Goal: Task Accomplishment & Management: Manage account settings

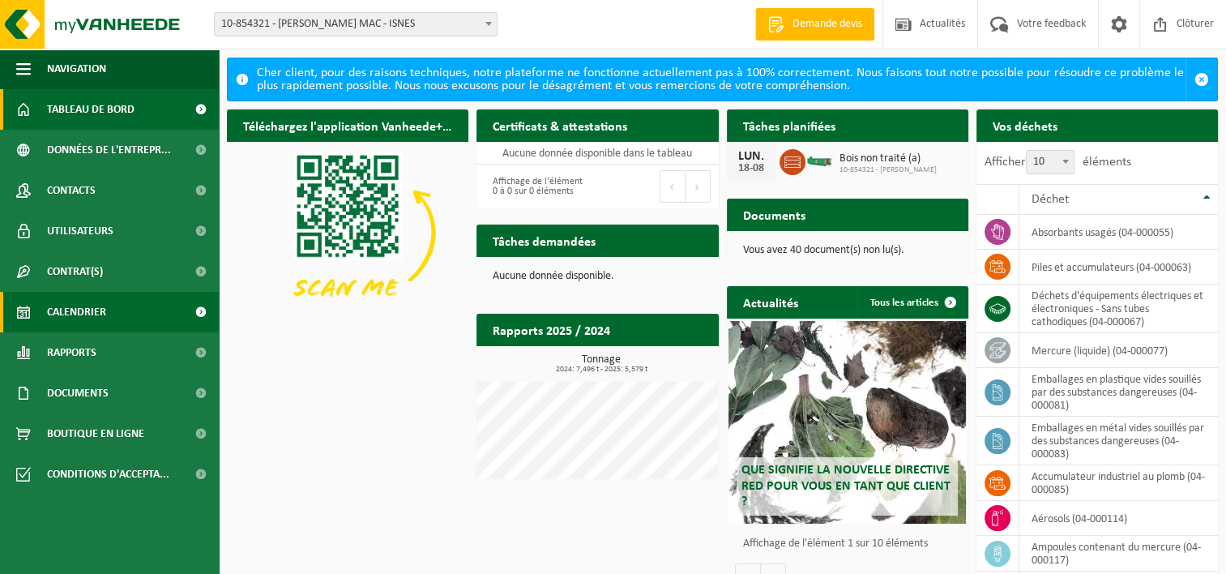
click at [73, 311] on span "Calendrier" at bounding box center [76, 312] width 59 height 41
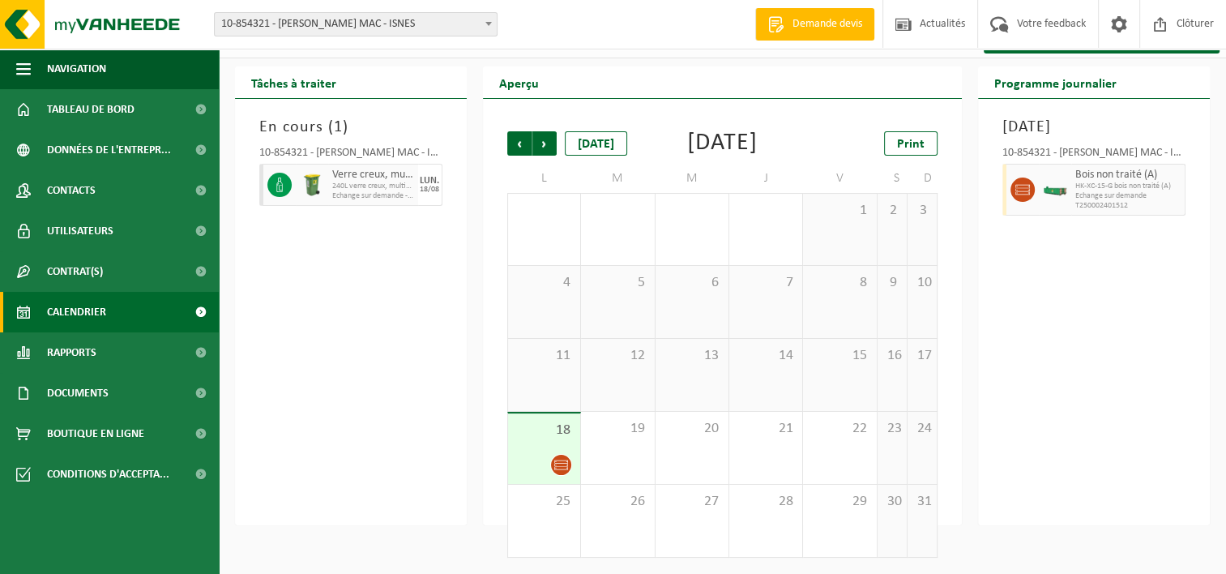
scroll to position [65, 0]
click at [551, 131] on span "Suivant" at bounding box center [544, 143] width 24 height 24
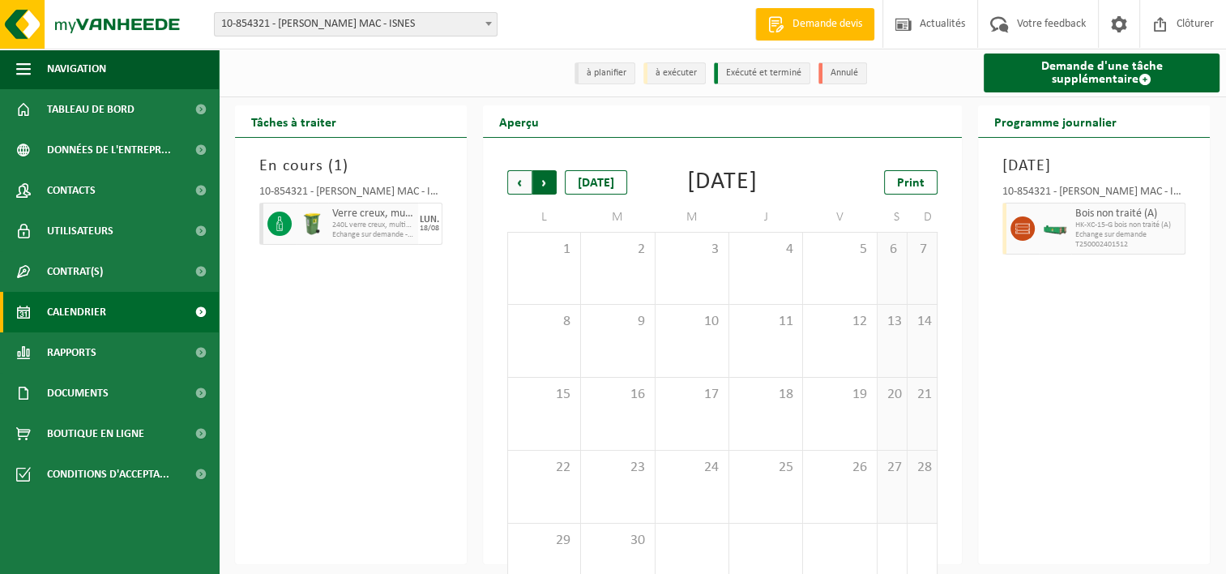
click at [515, 184] on span "Précédent" at bounding box center [519, 182] width 24 height 24
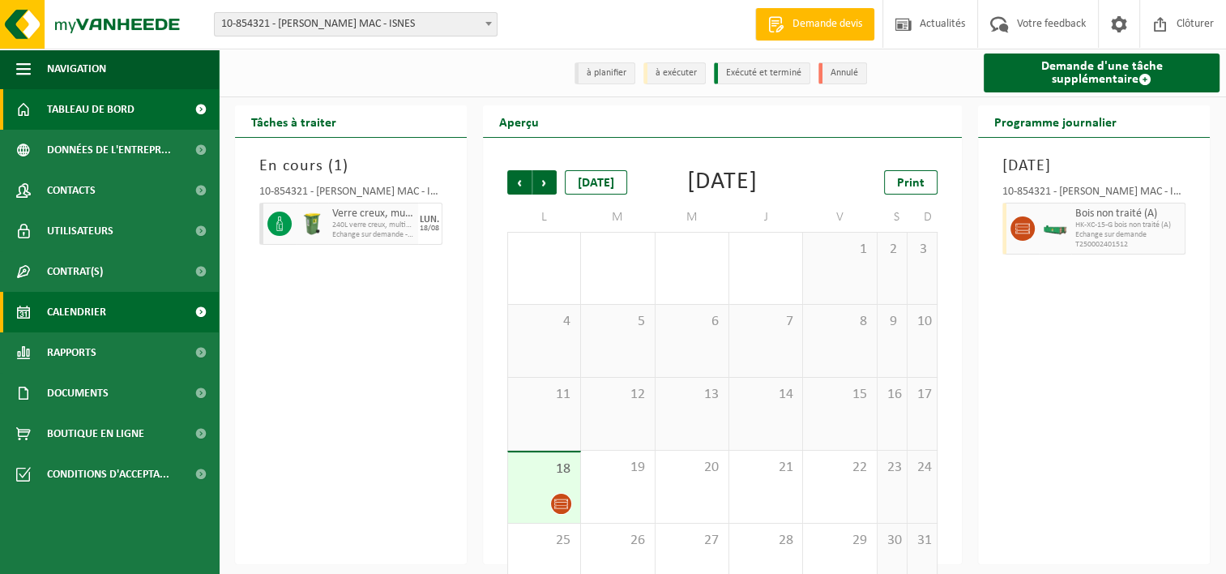
click at [75, 106] on span "Tableau de bord" at bounding box center [91, 109] width 88 height 41
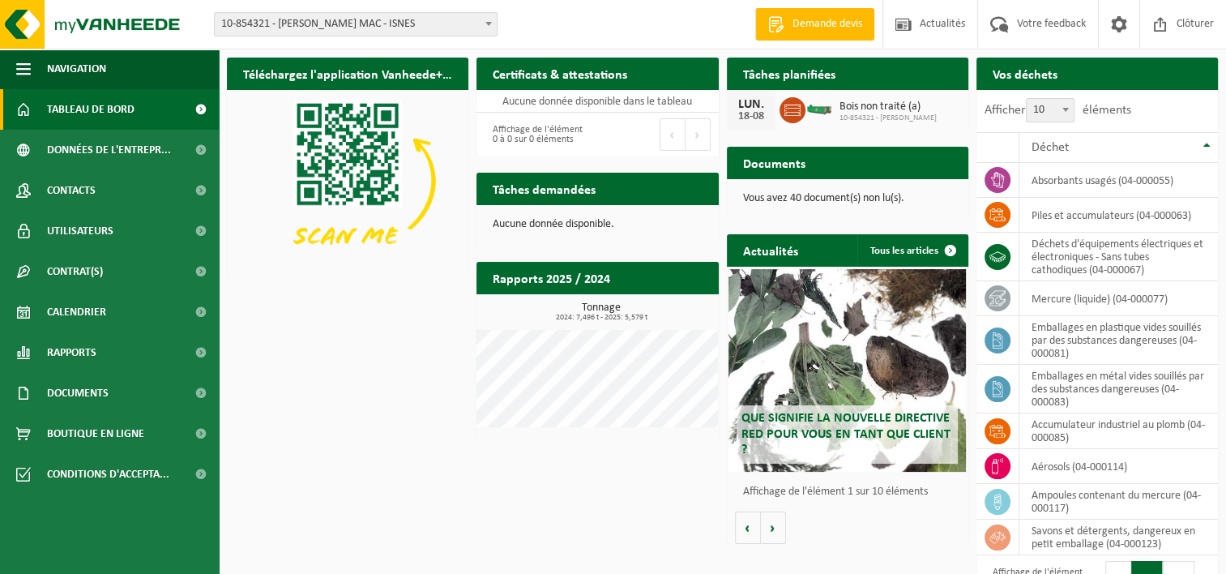
click at [486, 23] on b at bounding box center [488, 24] width 6 height 4
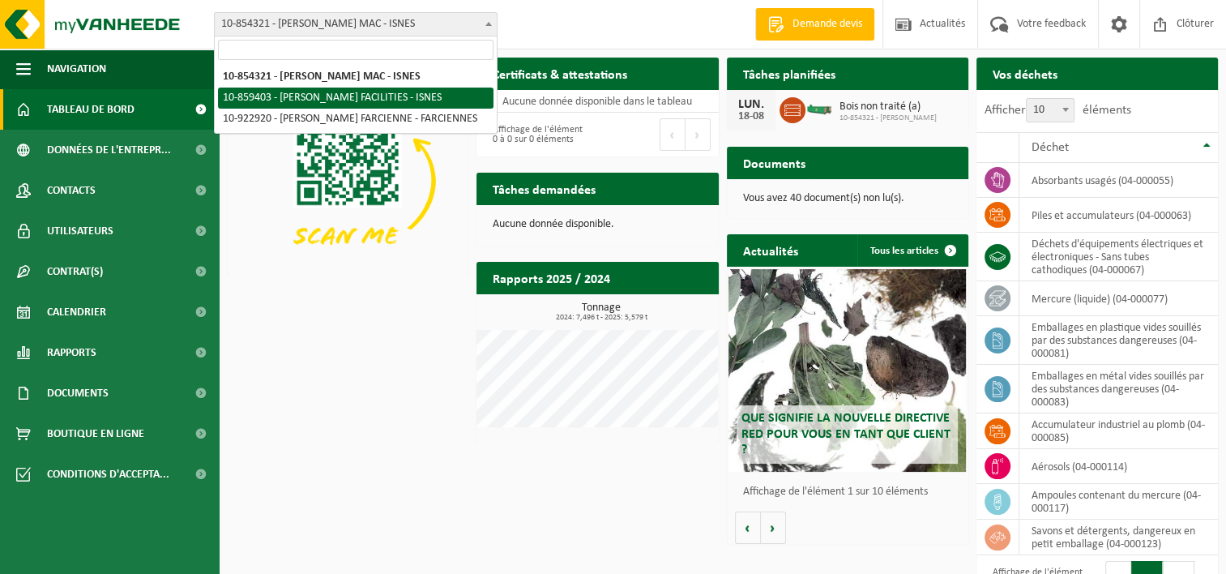
select select "99651"
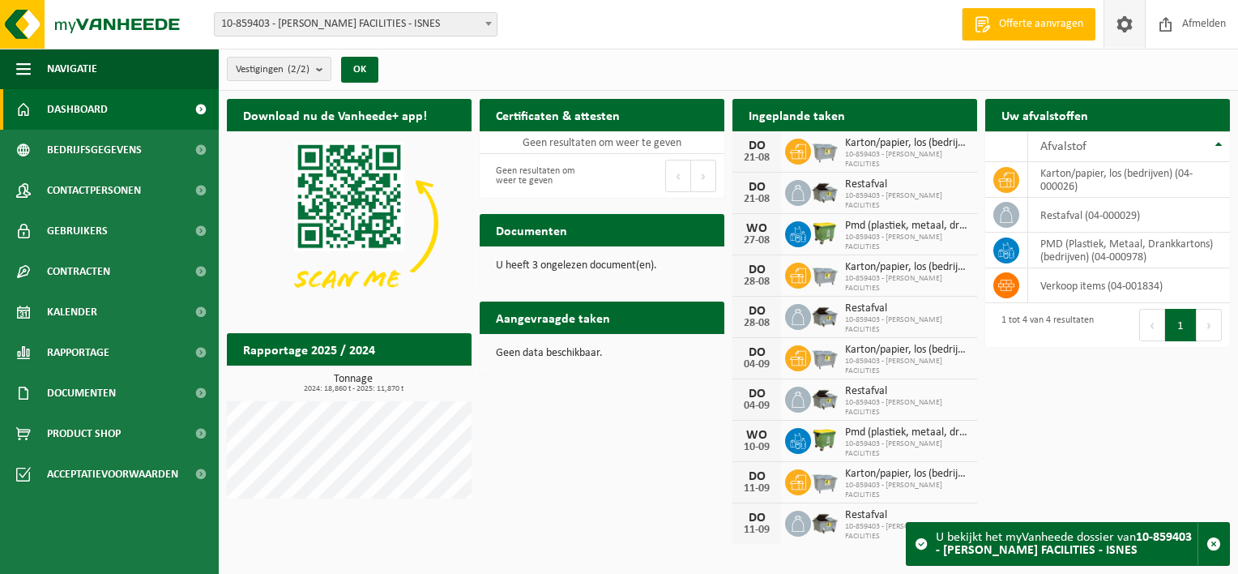
click at [1122, 25] on span at bounding box center [1125, 24] width 24 height 48
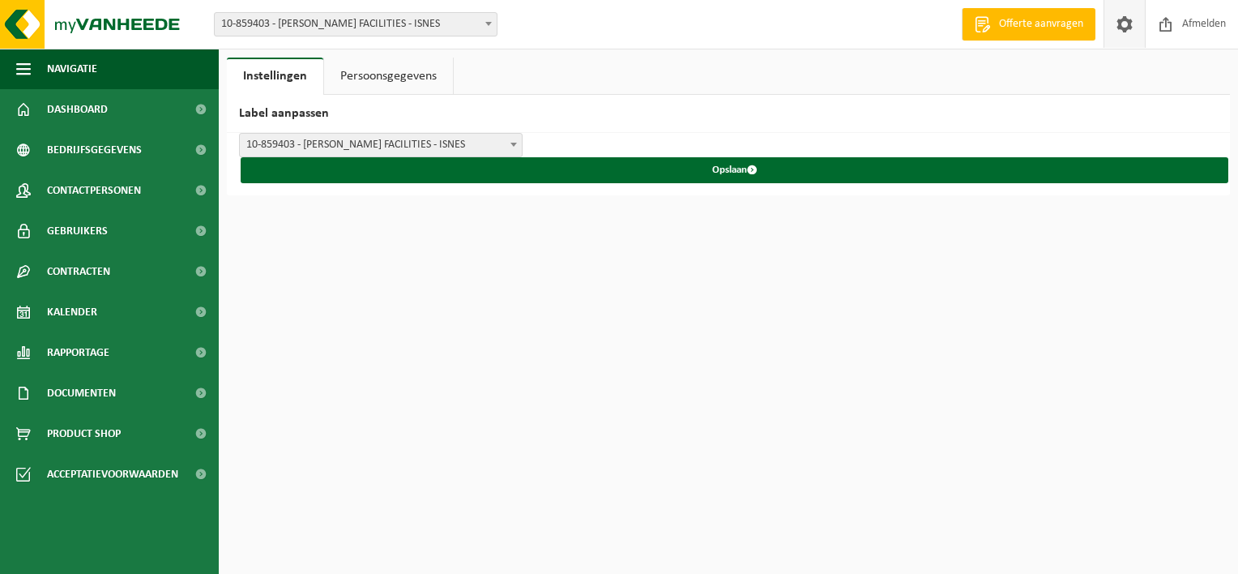
click at [401, 77] on link "Persoonsgegevens" at bounding box center [388, 76] width 129 height 37
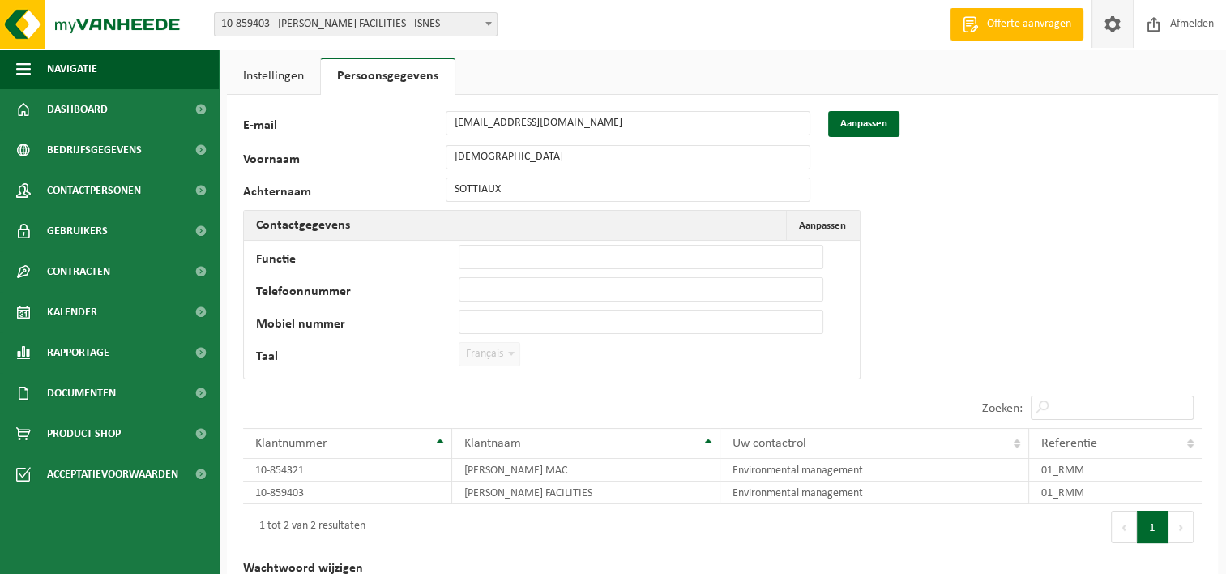
click at [491, 357] on span "Français" at bounding box center [489, 354] width 60 height 23
click at [622, 349] on td "Functie Telefoonnummer Mobiel nummer Taal Nederlands '; Français '; English '; …" at bounding box center [552, 310] width 616 height 138
click at [859, 120] on button "Aanpassen" at bounding box center [863, 124] width 71 height 26
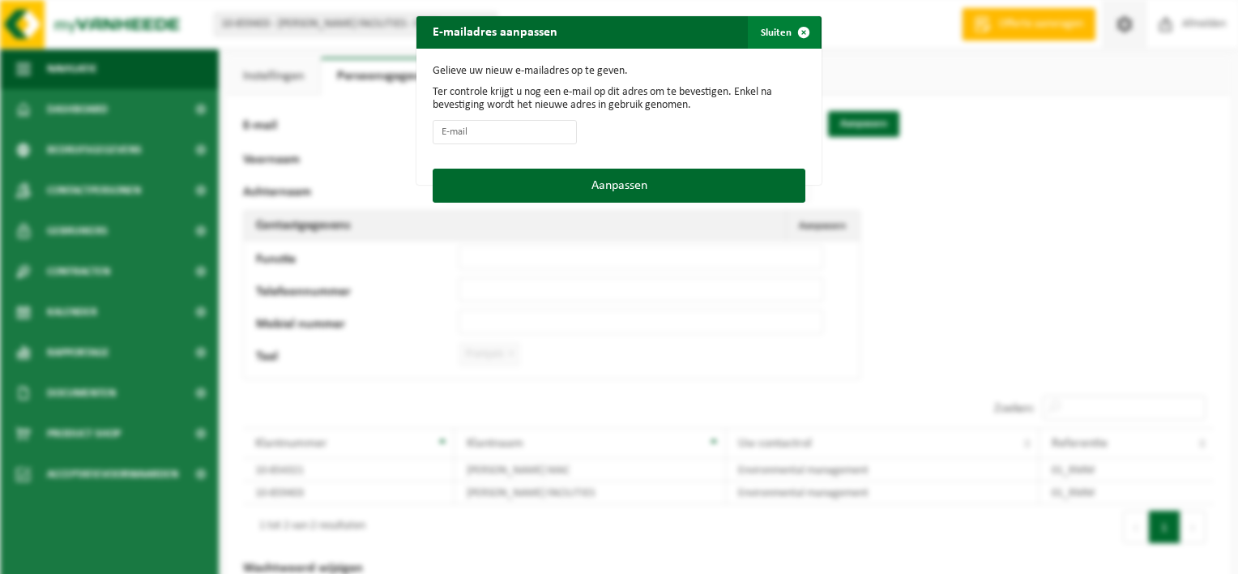
click at [801, 30] on span "button" at bounding box center [804, 32] width 32 height 32
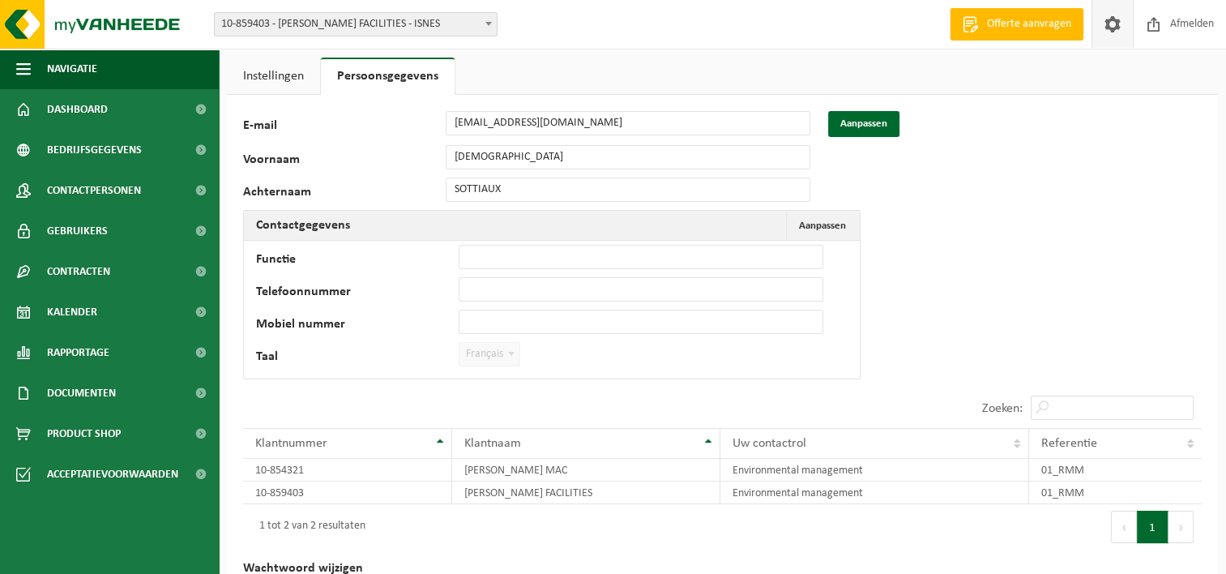
click at [1031, 279] on div "118961 E-mail christian.sottiaux@elia.be Aanpassen Voornaam CHRISTIAN Achternaa…" at bounding box center [722, 368] width 991 height 547
click at [276, 357] on label "Taal" at bounding box center [357, 358] width 203 height 16
click at [267, 83] on link "Instellingen" at bounding box center [273, 76] width 93 height 37
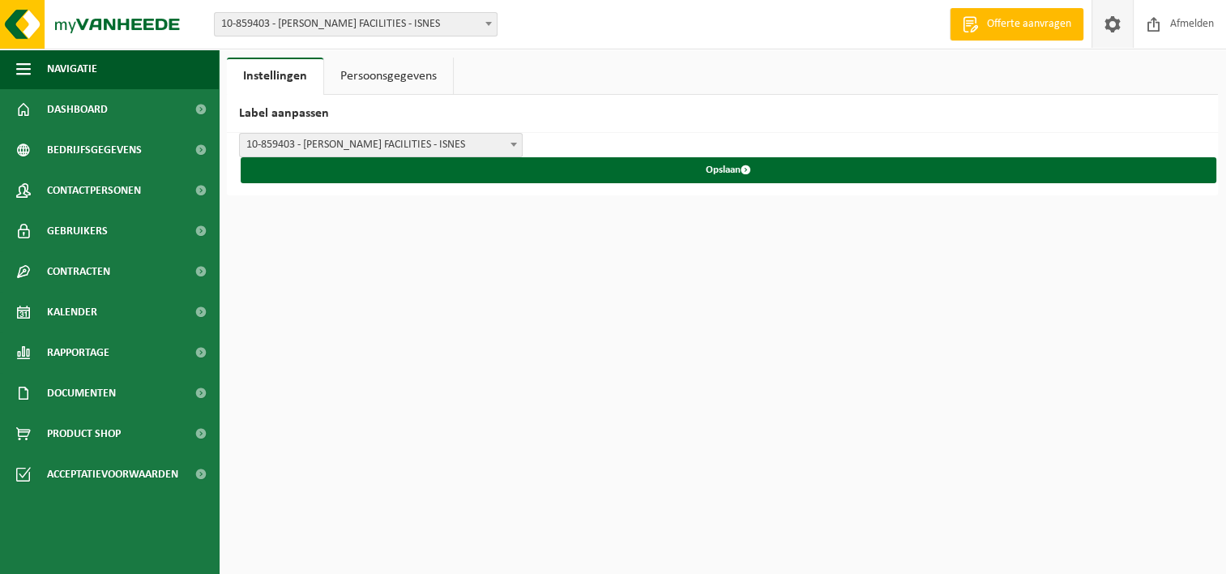
click at [519, 147] on span at bounding box center [514, 144] width 16 height 21
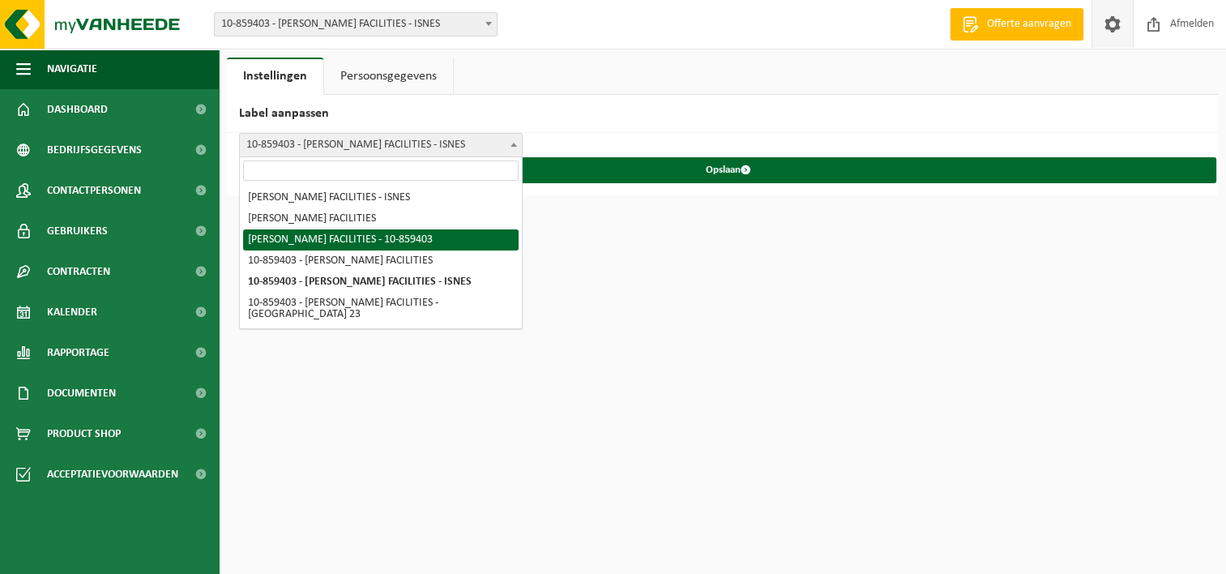
select select "2"
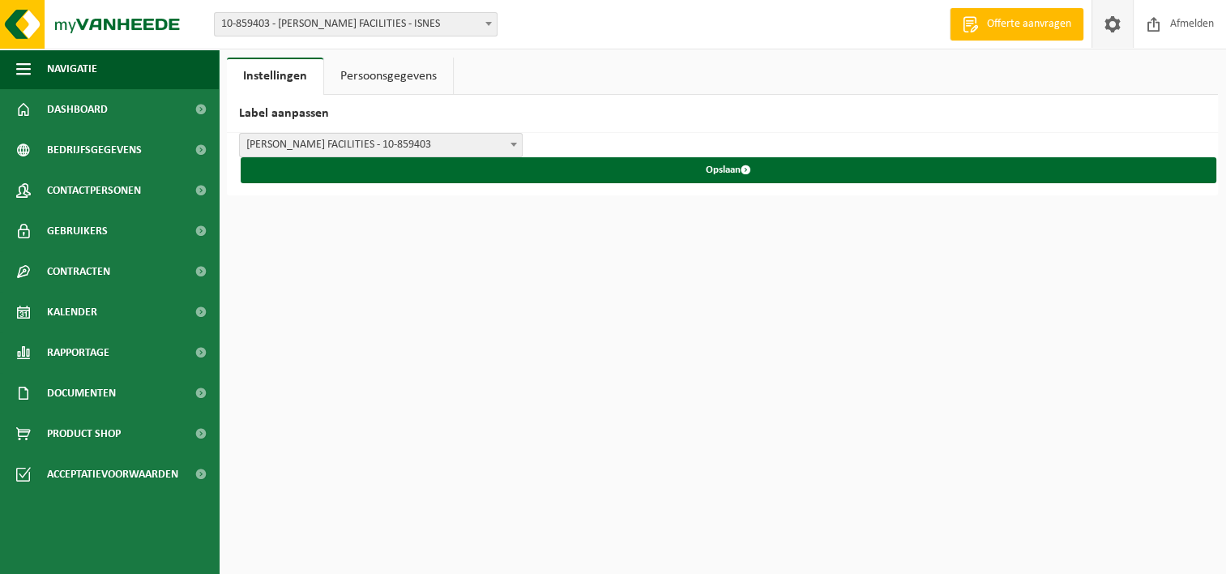
click at [522, 139] on span "ELIA CRÉALYS FACILITIES - 10-859403" at bounding box center [381, 145] width 282 height 23
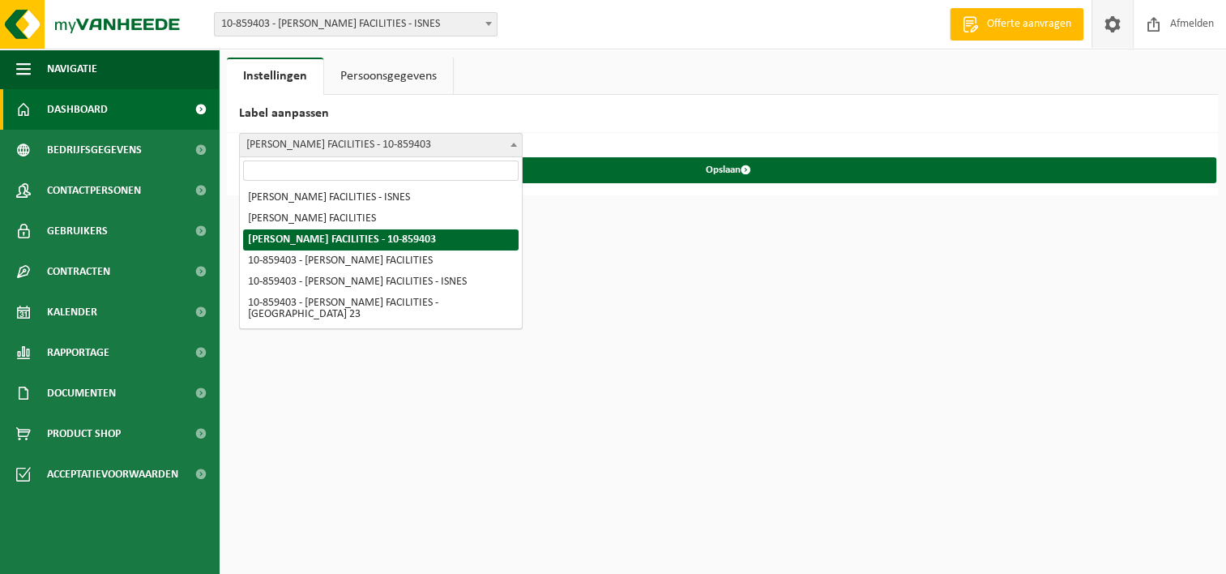
click at [88, 106] on span "Dashboard" at bounding box center [77, 109] width 61 height 41
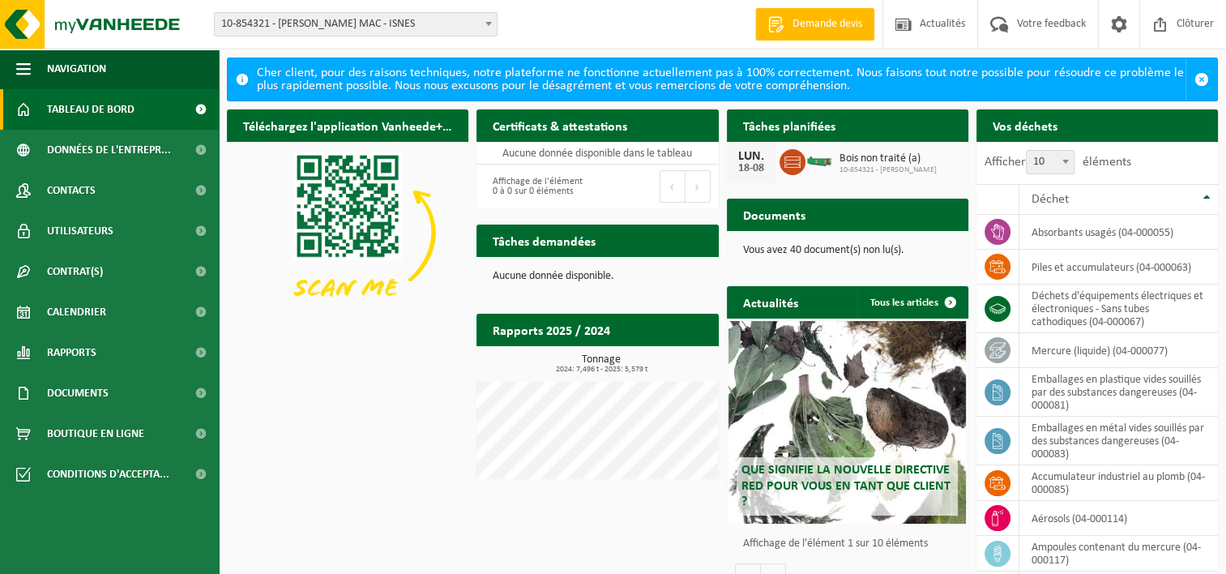
click at [487, 16] on span at bounding box center [489, 23] width 16 height 21
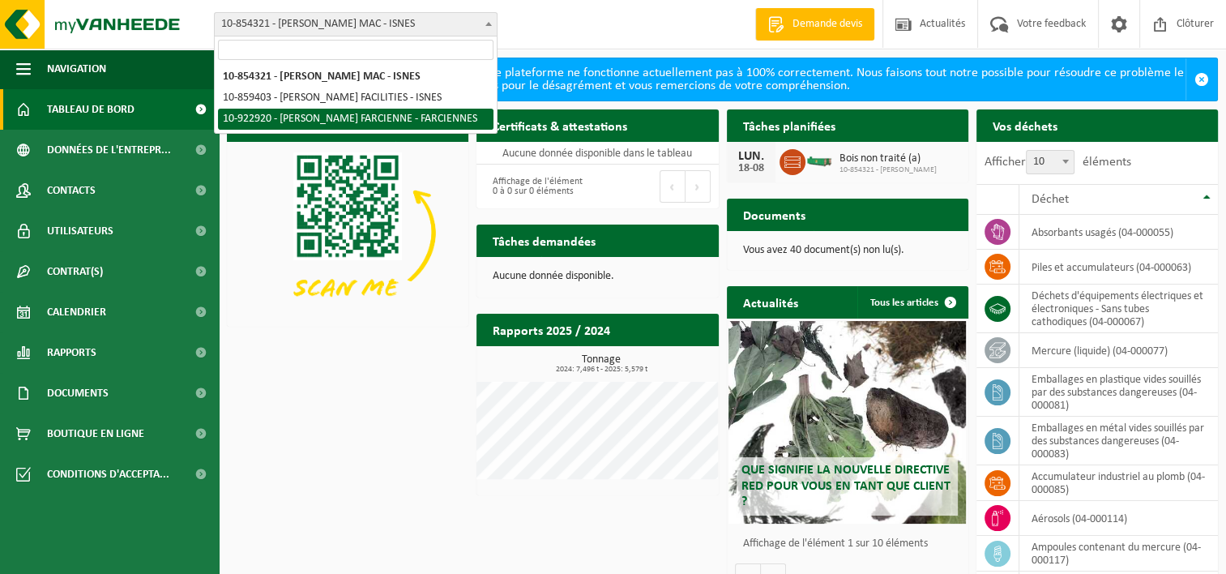
select select "130756"
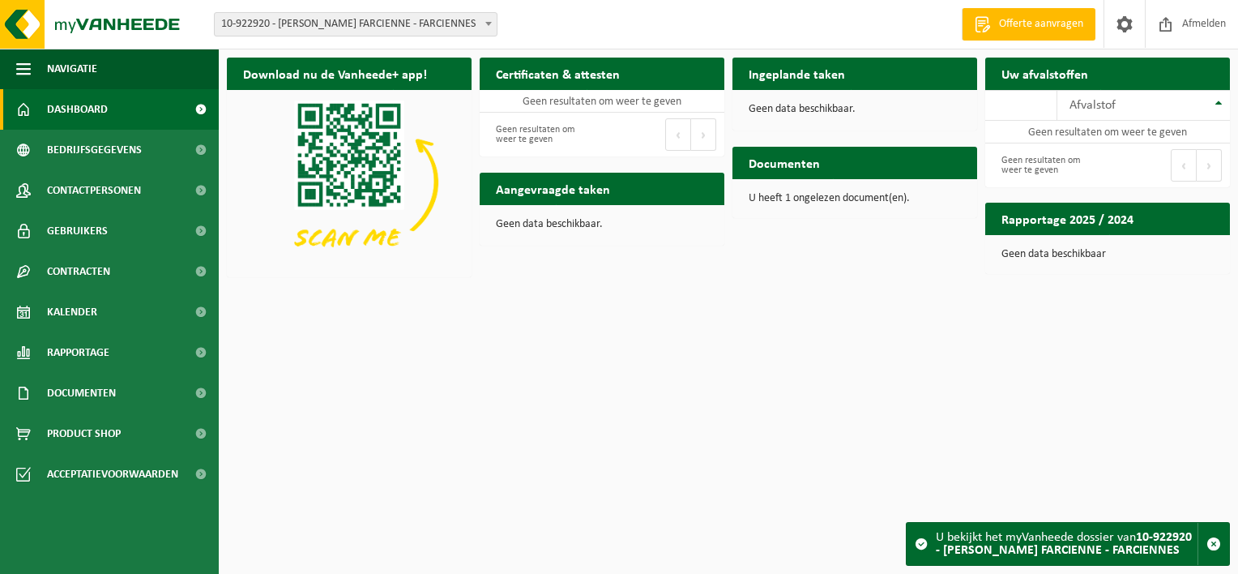
click at [486, 18] on span at bounding box center [489, 23] width 16 height 21
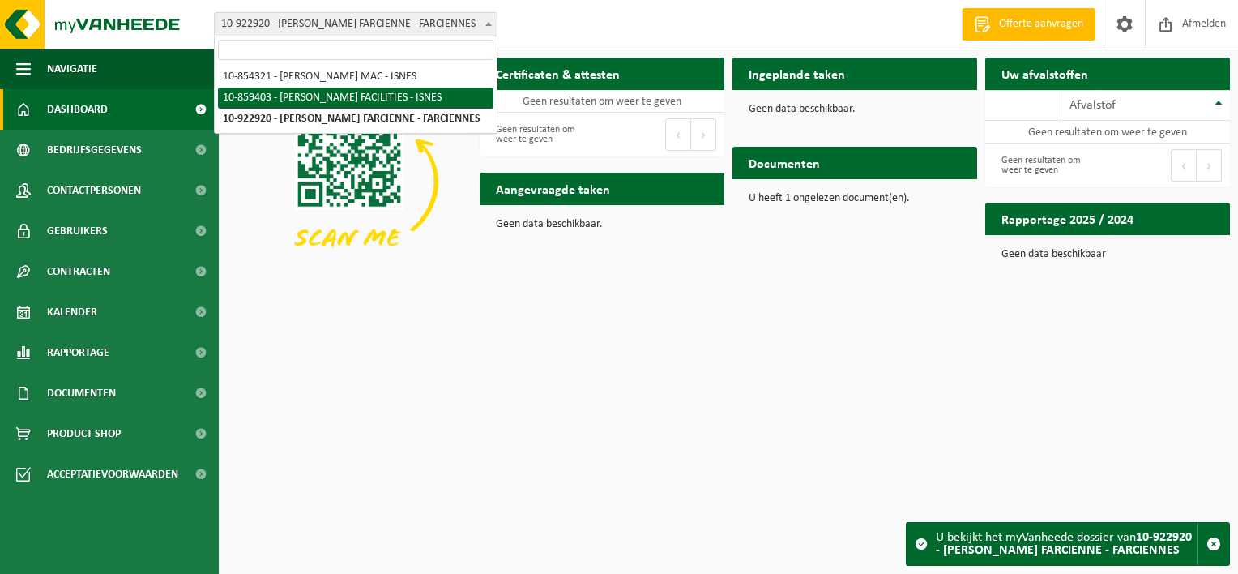
select select "99651"
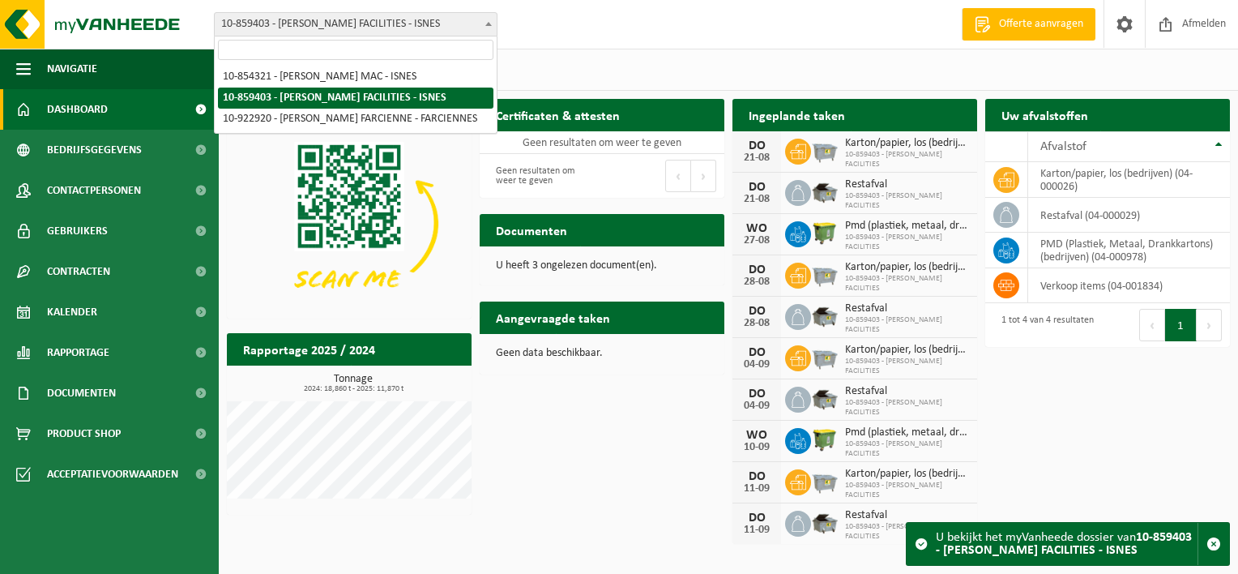
click at [489, 27] on span at bounding box center [489, 23] width 16 height 21
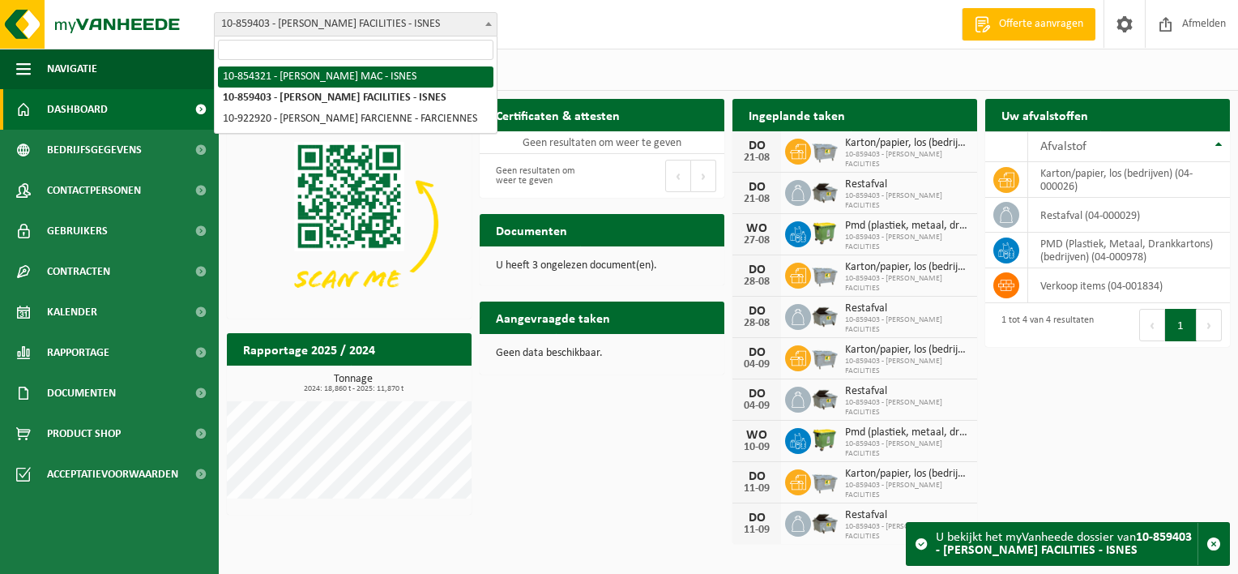
select select "97869"
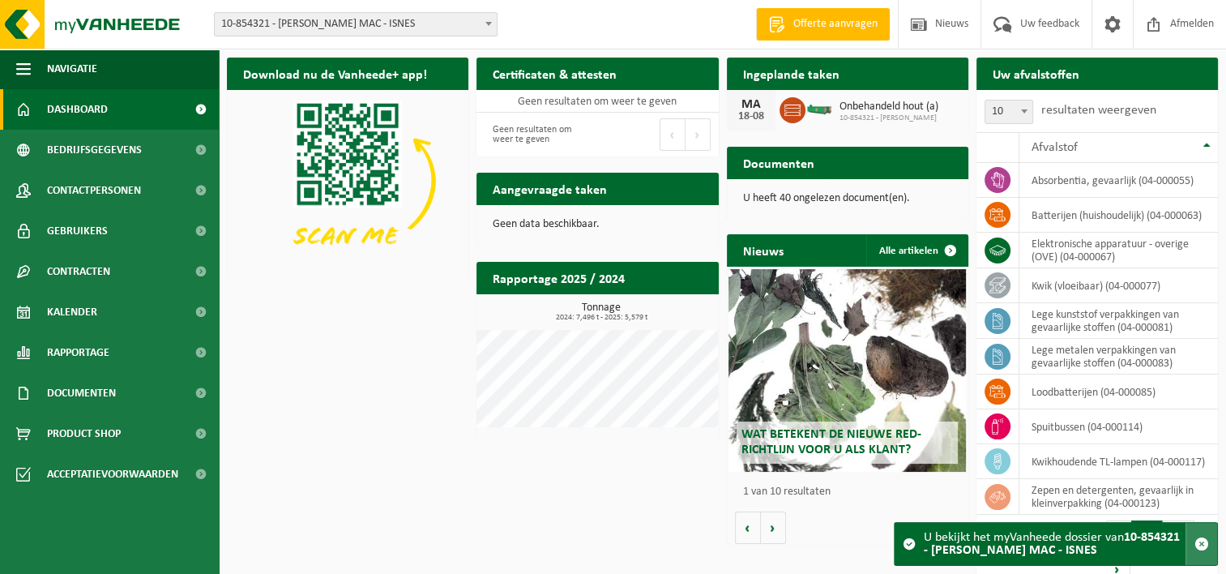
click at [1203, 543] on span "button" at bounding box center [1201, 543] width 15 height 15
